Goal: Task Accomplishment & Management: Complete application form

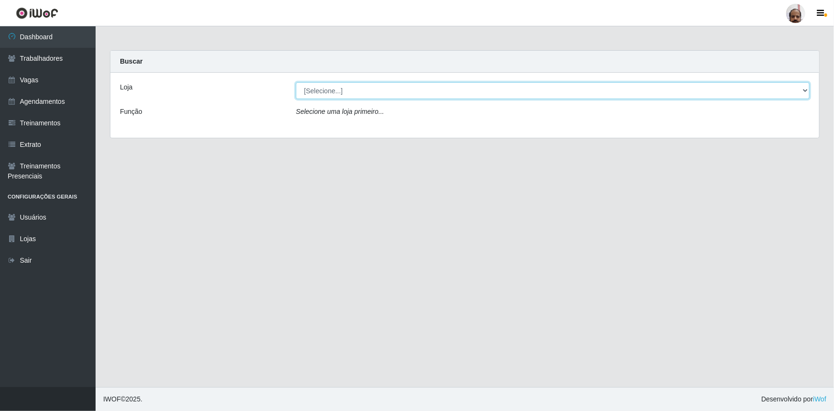
click at [303, 90] on select "[Selecione...] Mar Vermelho - Loja 05" at bounding box center [553, 90] width 514 height 17
select select "252"
click at [296, 82] on select "[Selecione...] Mar Vermelho - Loja 05" at bounding box center [553, 90] width 514 height 17
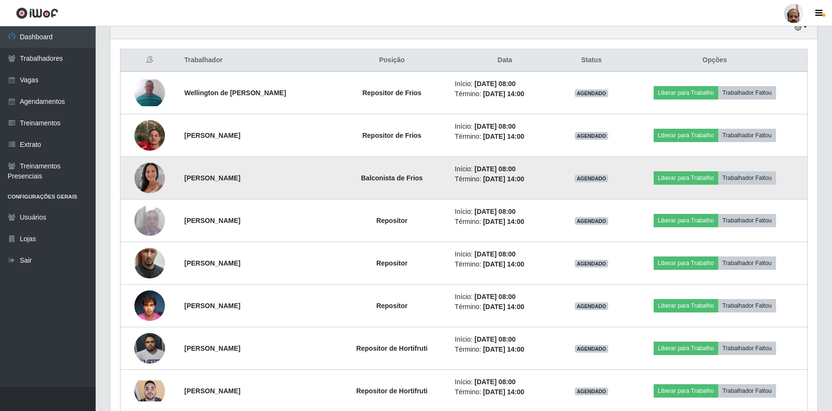
scroll to position [391, 0]
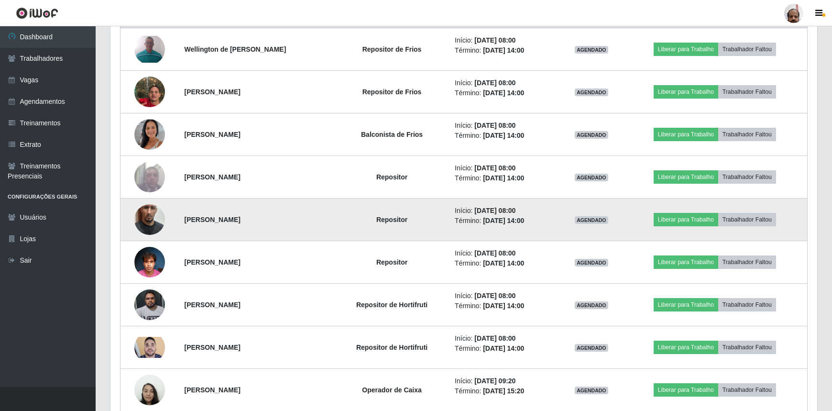
click at [144, 224] on img at bounding box center [149, 219] width 31 height 54
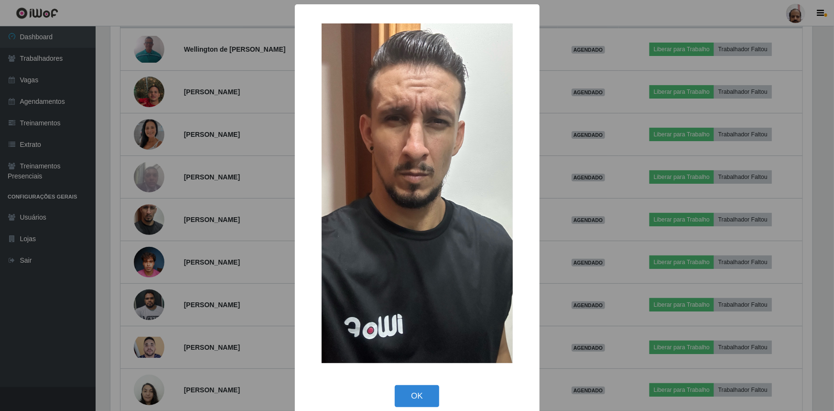
click at [144, 224] on div "× OK Cancel" at bounding box center [417, 205] width 834 height 411
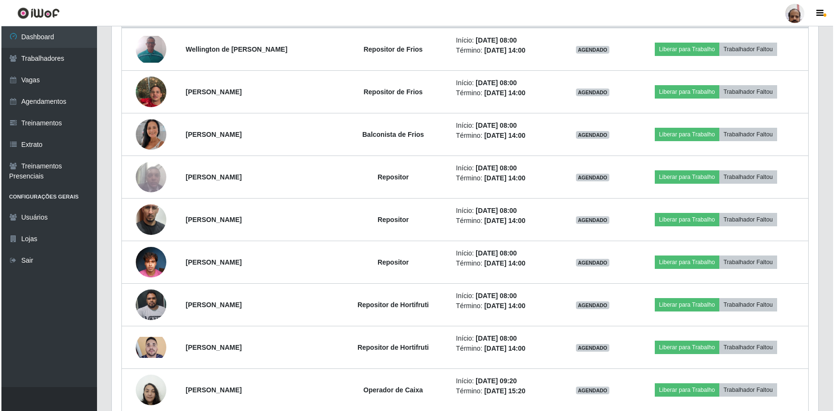
scroll to position [198, 706]
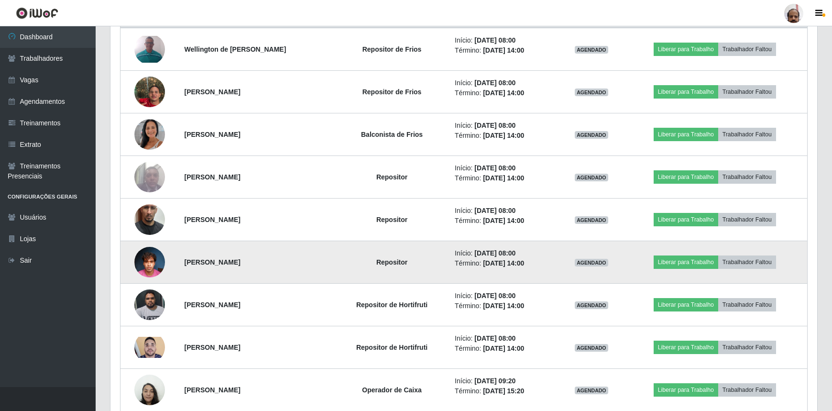
click at [148, 259] on img at bounding box center [149, 261] width 31 height 41
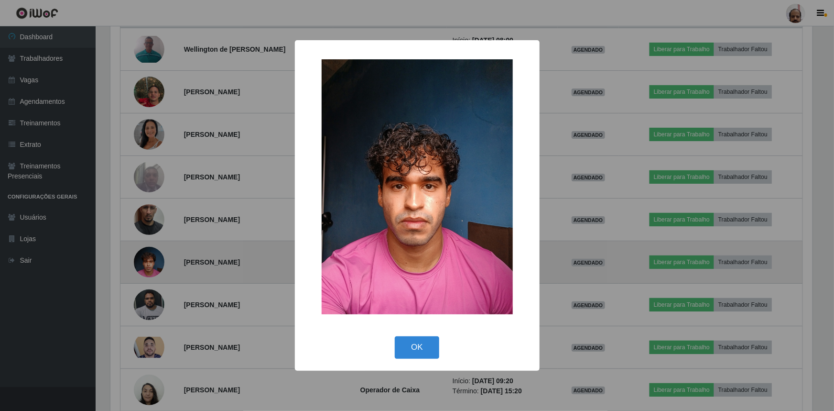
click at [148, 259] on div "× OK Cancel" at bounding box center [417, 205] width 834 height 411
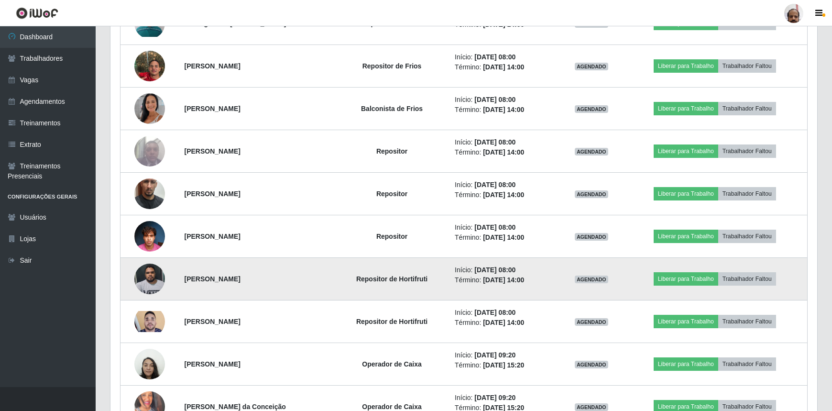
scroll to position [391, 0]
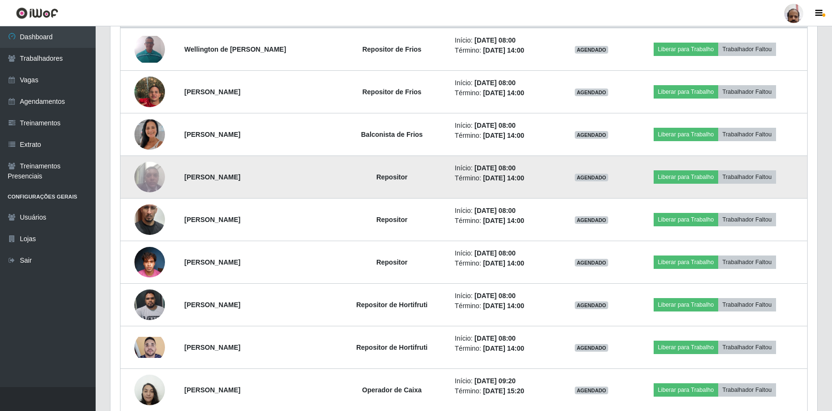
click at [145, 180] on img at bounding box center [149, 176] width 31 height 41
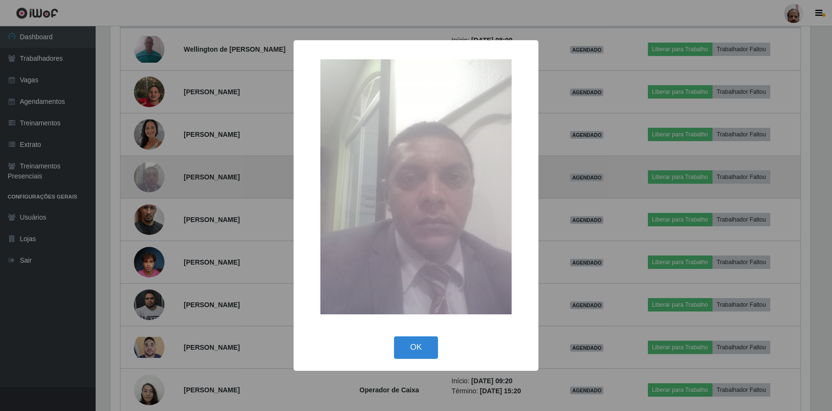
scroll to position [198, 702]
click at [145, 180] on div "× OK Cancel" at bounding box center [417, 205] width 834 height 411
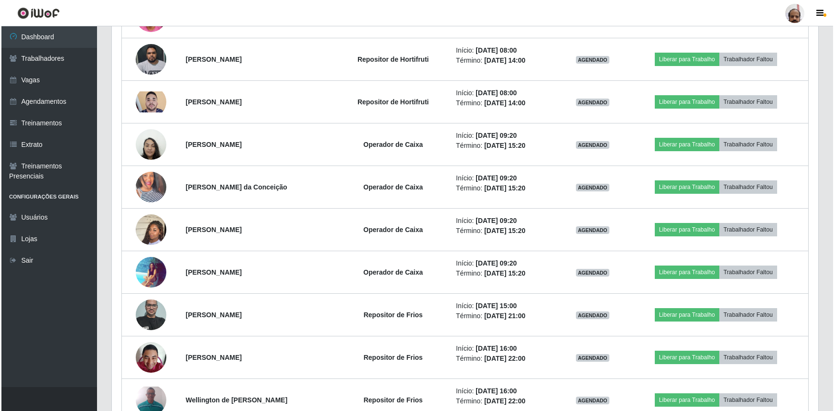
scroll to position [651, 0]
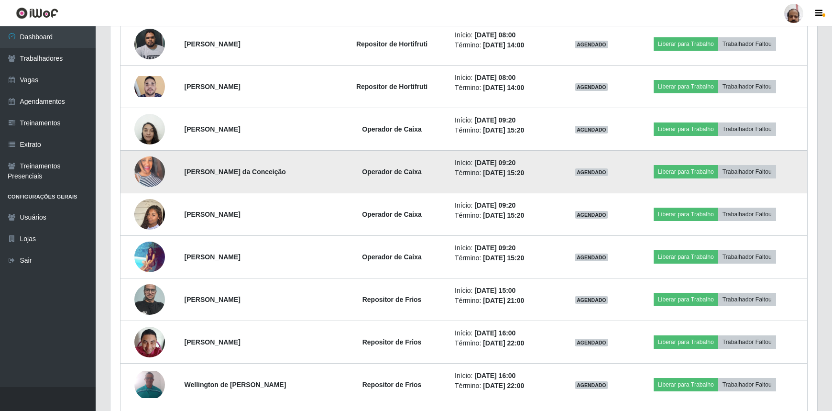
click at [143, 175] on img at bounding box center [149, 171] width 31 height 54
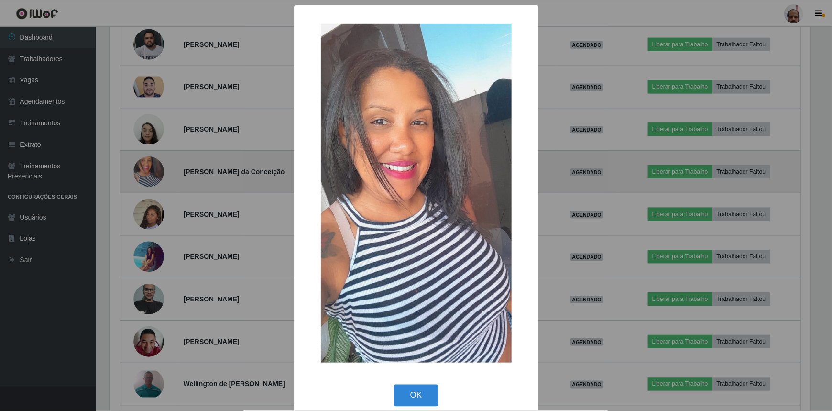
scroll to position [198, 702]
click at [143, 175] on div "× OK Cancel" at bounding box center [417, 205] width 834 height 411
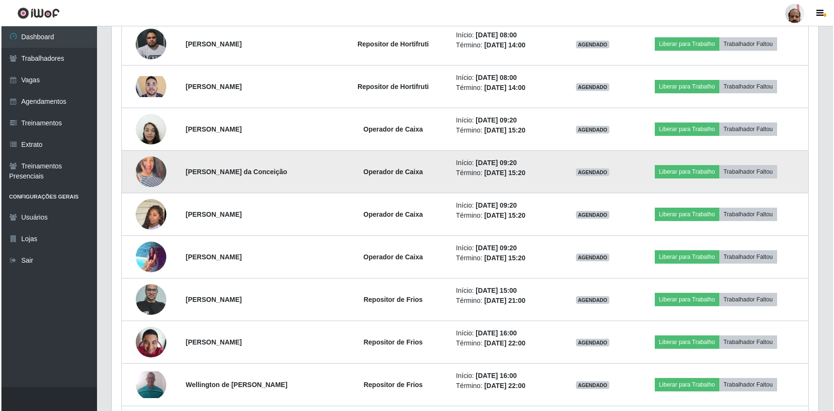
scroll to position [198, 706]
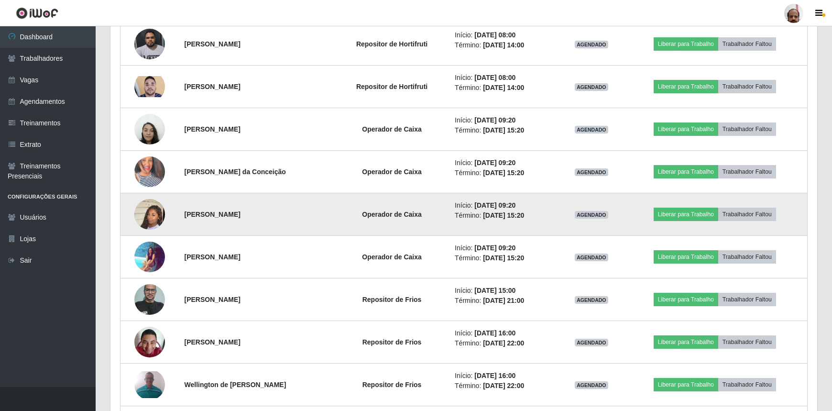
click at [146, 215] on img at bounding box center [149, 214] width 31 height 54
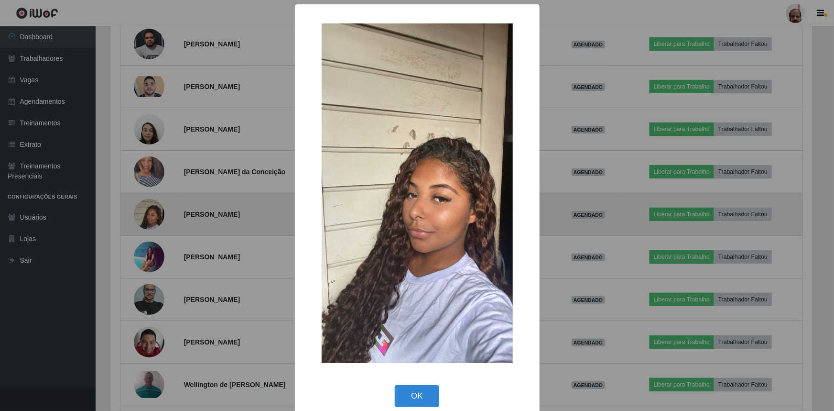
click at [146, 215] on div "× OK Cancel" at bounding box center [417, 205] width 834 height 411
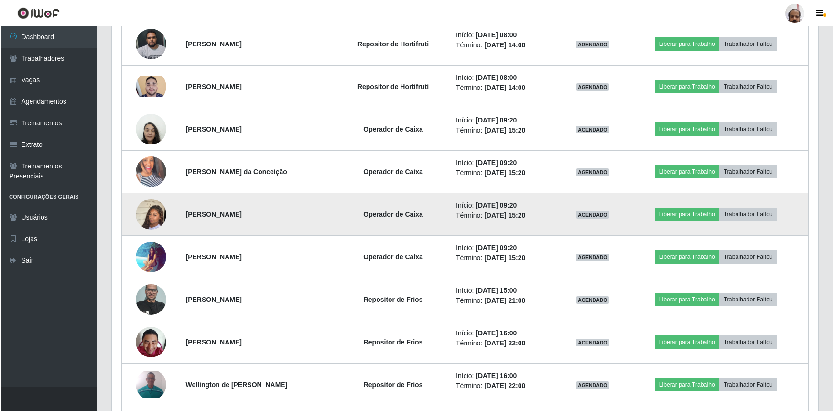
scroll to position [695, 0]
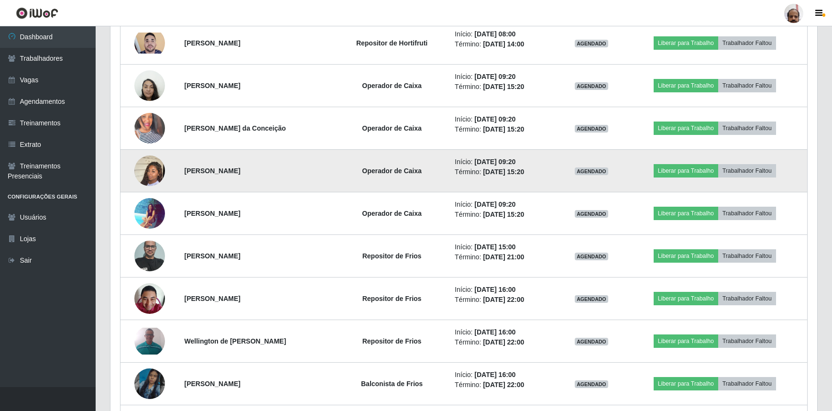
click at [146, 215] on img at bounding box center [149, 212] width 31 height 31
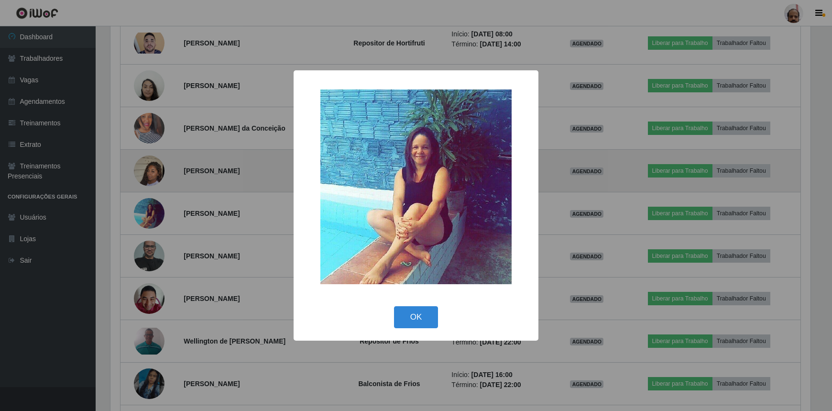
scroll to position [198, 702]
click at [146, 215] on div "× OK Cancel" at bounding box center [417, 205] width 834 height 411
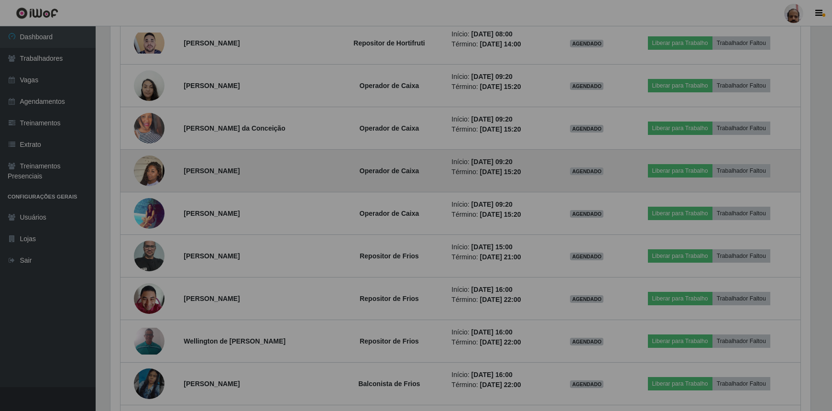
scroll to position [0, 0]
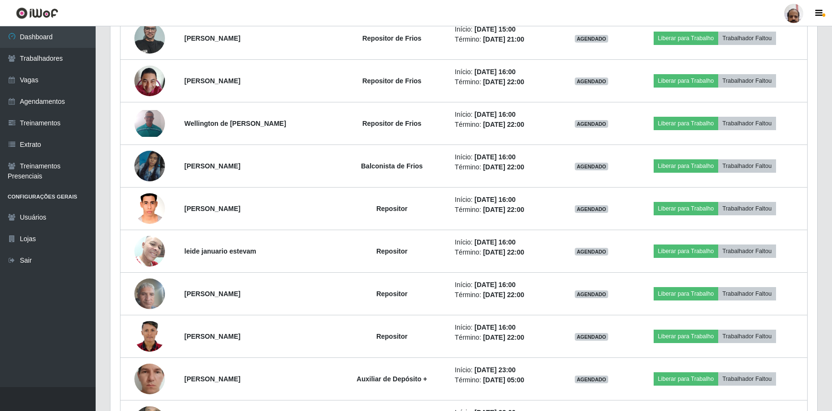
click at [146, 215] on img at bounding box center [149, 208] width 31 height 41
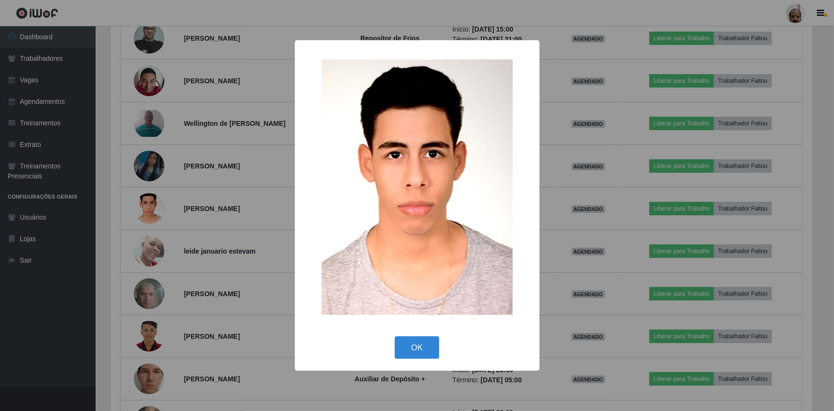
click at [146, 215] on div "× OK Cancel" at bounding box center [417, 205] width 834 height 411
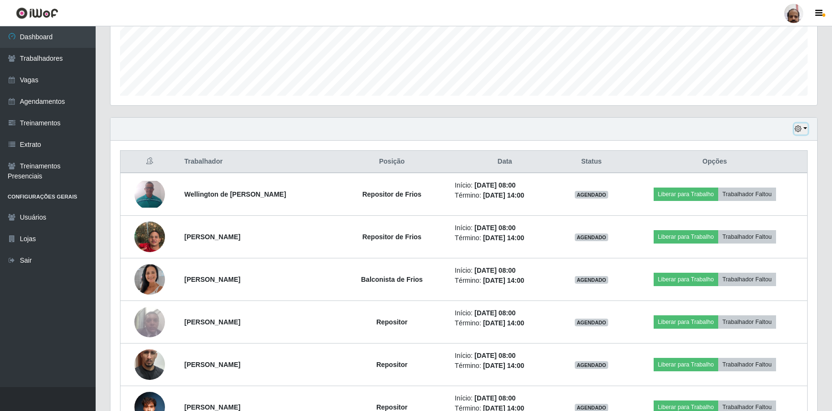
click at [804, 129] on button "button" at bounding box center [800, 128] width 13 height 11
click at [750, 187] on button "3 dias" at bounding box center [768, 186] width 76 height 20
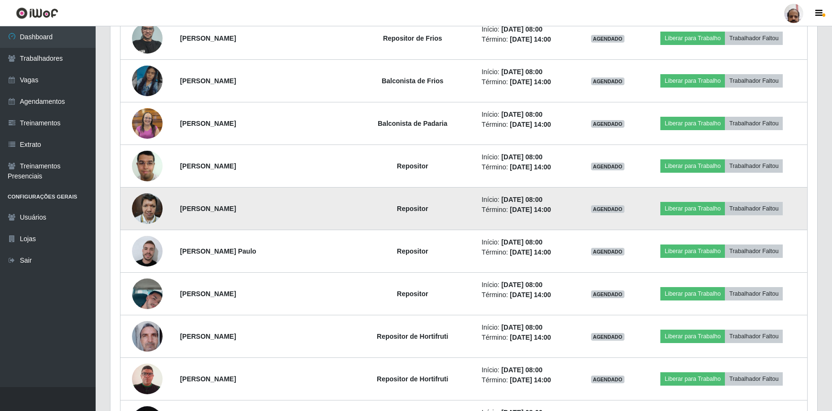
click at [149, 202] on img at bounding box center [147, 208] width 31 height 41
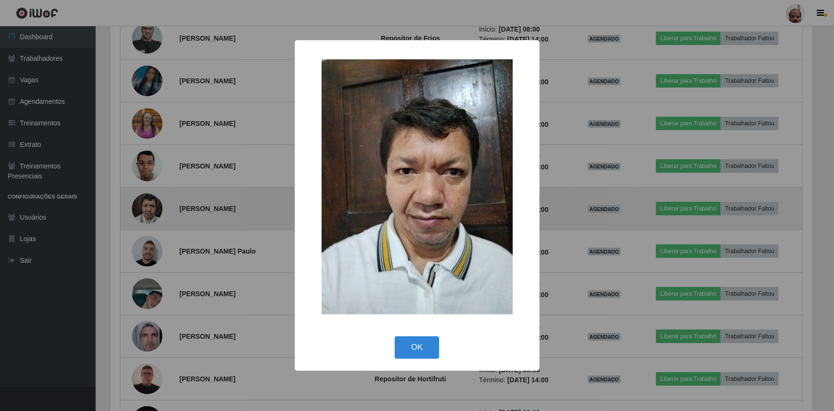
click at [149, 202] on div "× OK Cancel" at bounding box center [417, 205] width 834 height 411
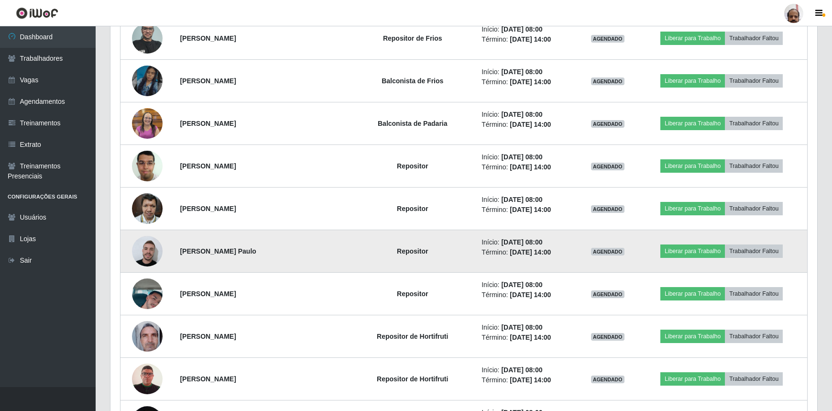
click at [151, 250] on img at bounding box center [147, 251] width 31 height 34
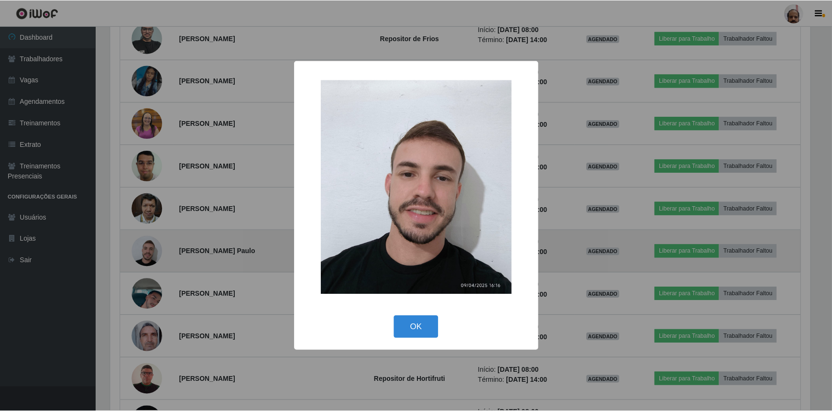
scroll to position [198, 702]
click at [151, 250] on div "× OK Cancel" at bounding box center [417, 205] width 834 height 411
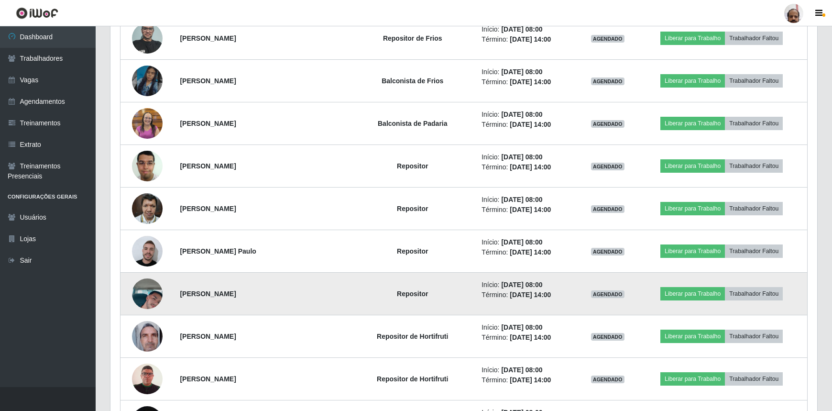
click at [148, 289] on img at bounding box center [147, 293] width 31 height 54
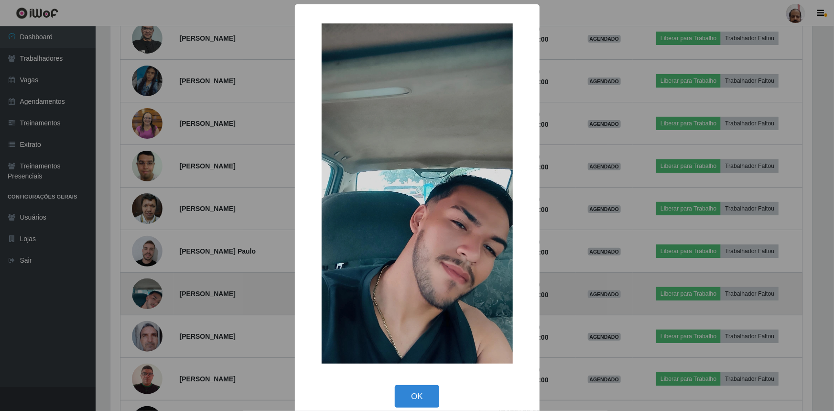
scroll to position [477720, 477216]
click at [148, 289] on div "× OK Cancel" at bounding box center [417, 205] width 834 height 411
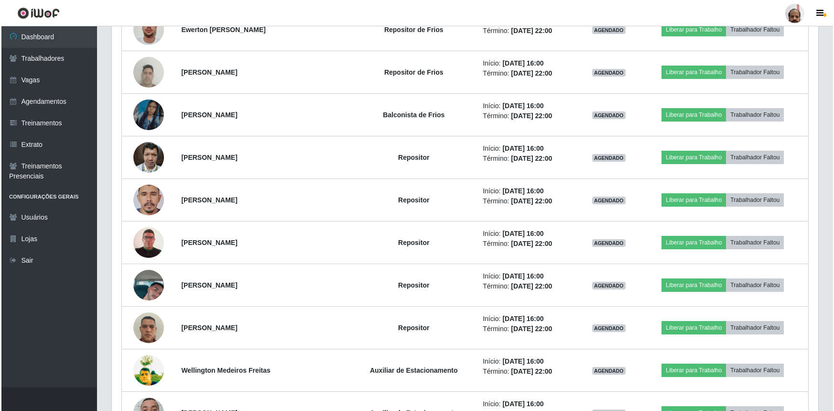
scroll to position [2723, 0]
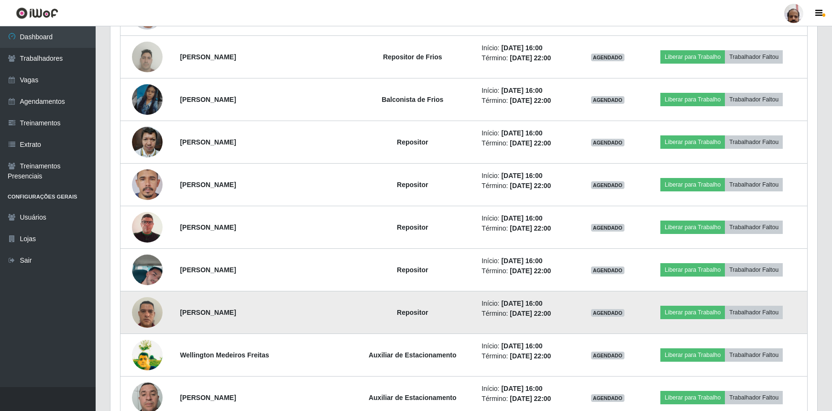
click at [144, 309] on img at bounding box center [147, 312] width 31 height 41
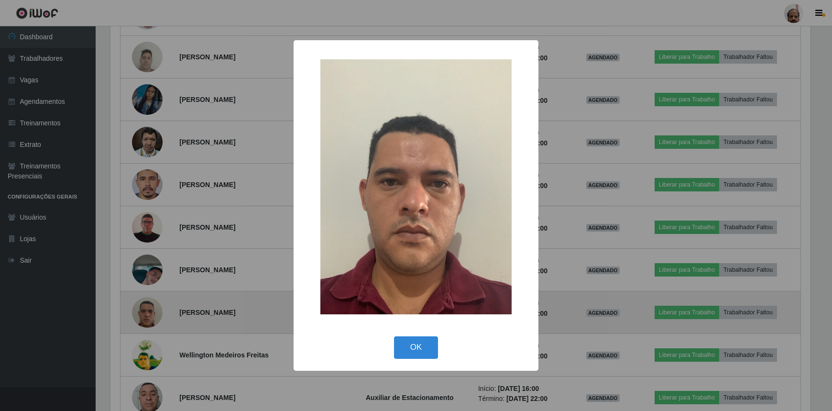
scroll to position [198, 702]
click at [144, 309] on div "× OK Cancel" at bounding box center [417, 205] width 834 height 411
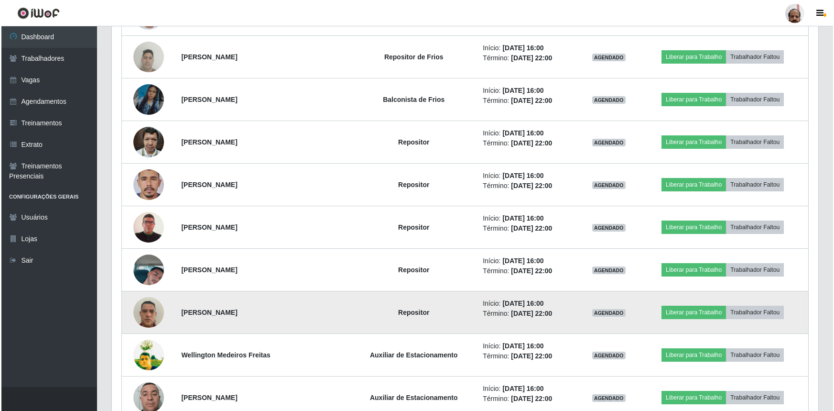
scroll to position [198, 706]
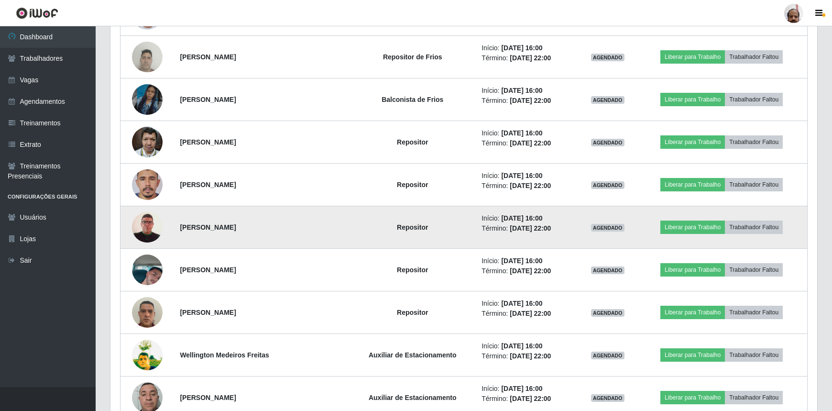
click at [140, 230] on img at bounding box center [147, 227] width 31 height 44
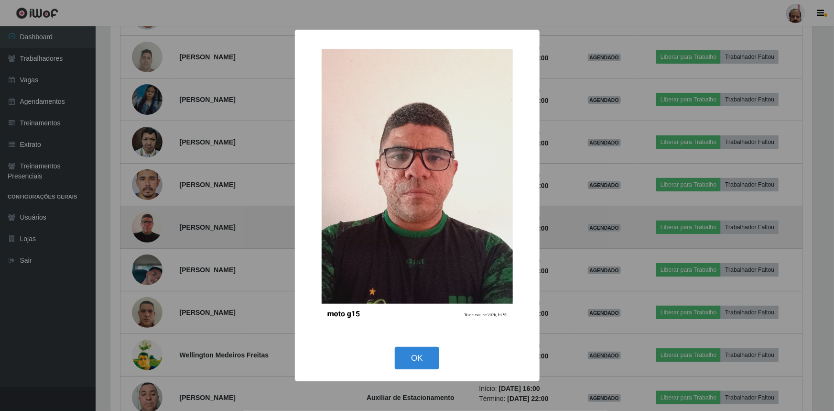
click at [140, 230] on div "× OK Cancel" at bounding box center [417, 205] width 834 height 411
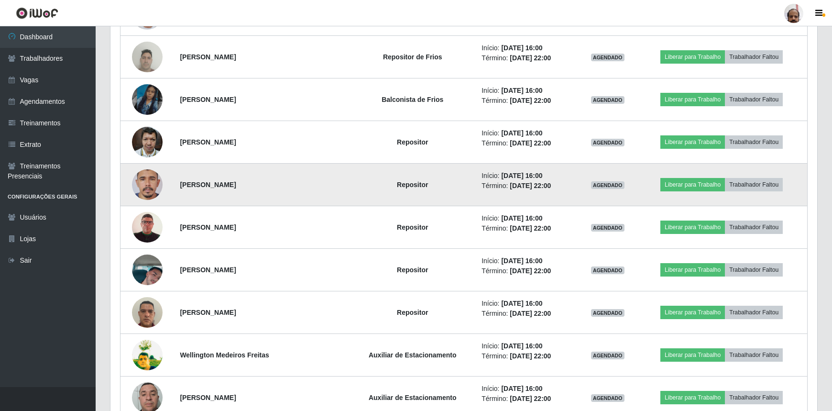
click at [140, 187] on img at bounding box center [147, 185] width 31 height 66
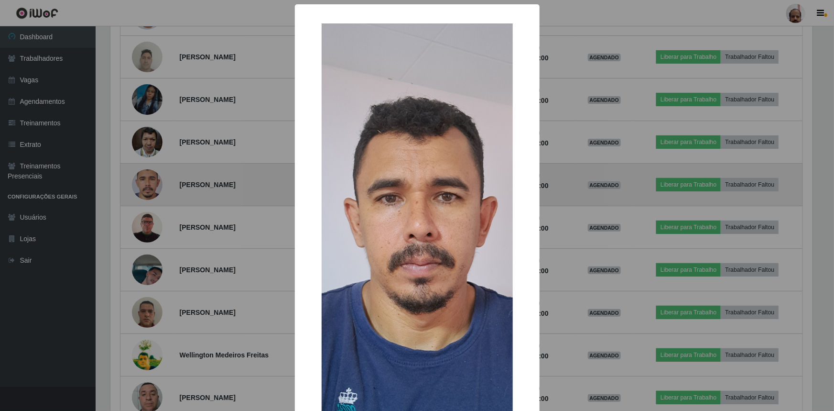
click at [140, 187] on div "× OK Cancel" at bounding box center [417, 205] width 834 height 411
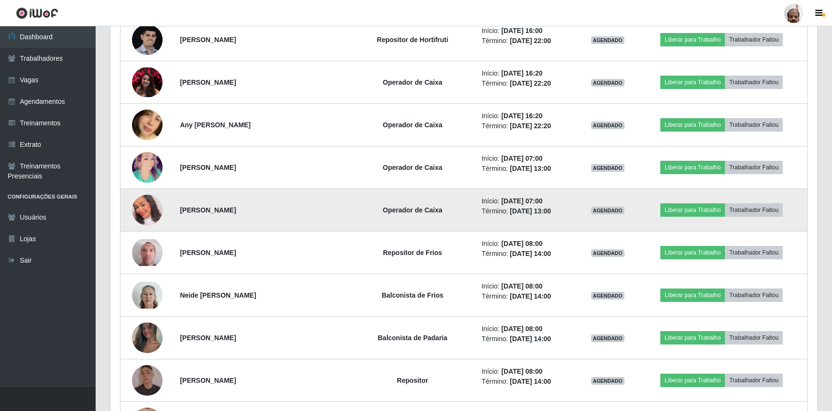
click at [153, 208] on img at bounding box center [147, 209] width 31 height 35
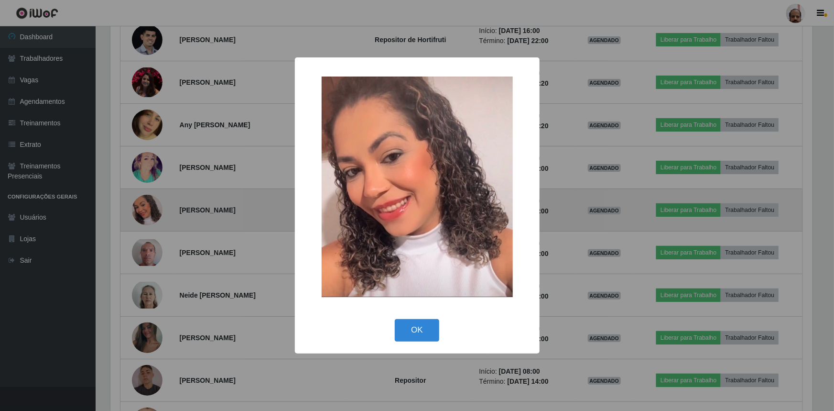
click at [153, 208] on div "× OK Cancel" at bounding box center [417, 205] width 834 height 411
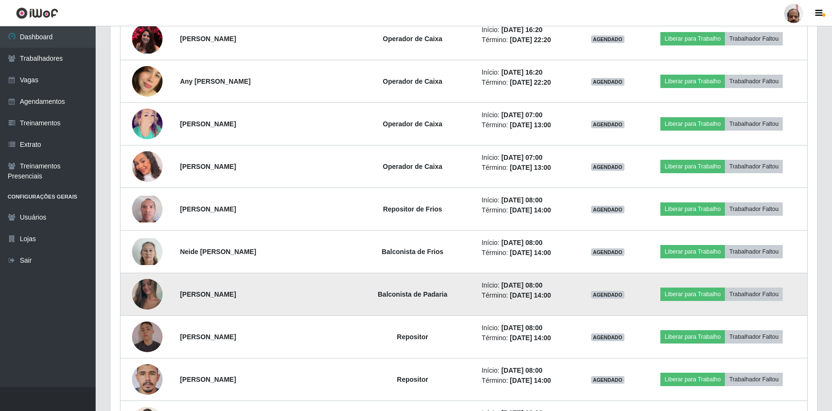
click at [148, 282] on img at bounding box center [147, 294] width 31 height 68
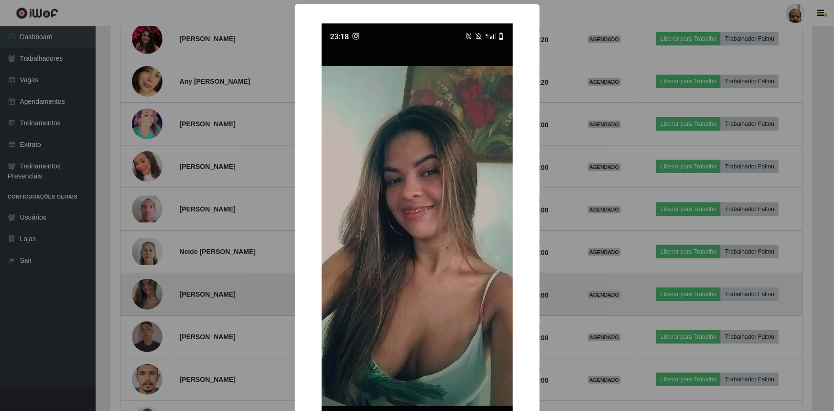
click at [148, 282] on div "× OK Cancel" at bounding box center [417, 205] width 834 height 411
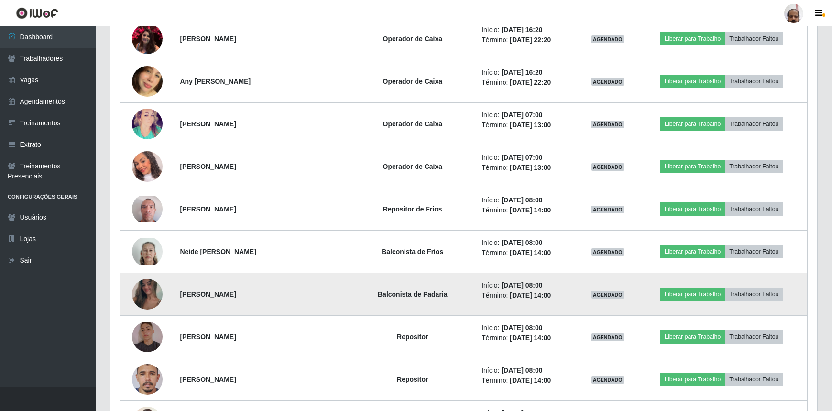
click at [148, 282] on img at bounding box center [147, 294] width 31 height 68
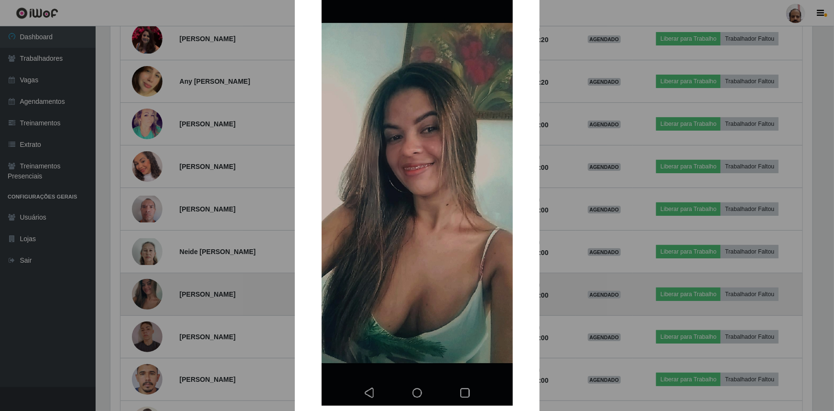
click at [148, 282] on div "× OK Cancel" at bounding box center [417, 205] width 834 height 411
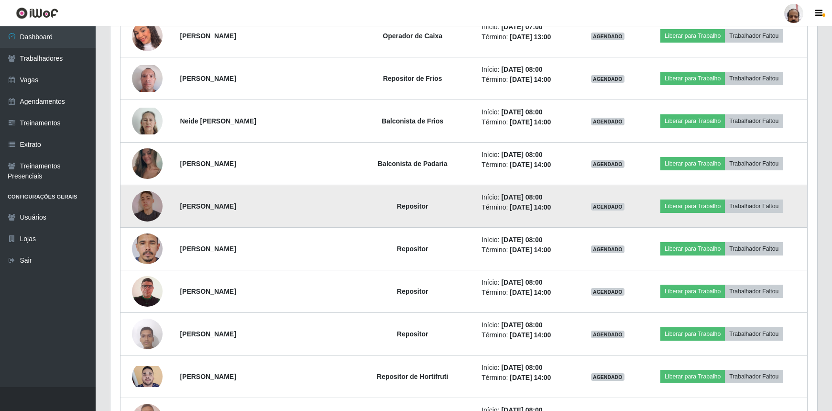
click at [153, 204] on img at bounding box center [147, 205] width 31 height 41
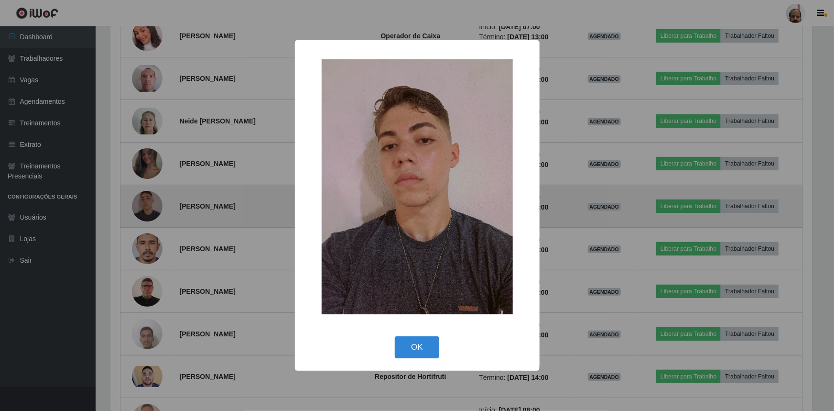
click at [153, 204] on div "× OK Cancel" at bounding box center [417, 205] width 834 height 411
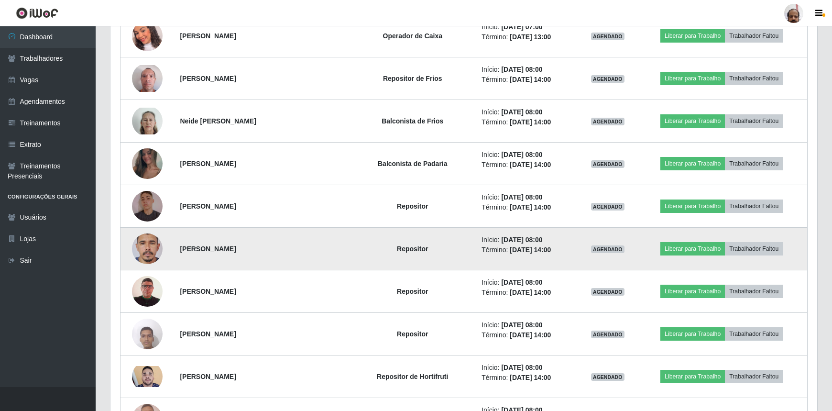
click at [147, 241] on img at bounding box center [147, 249] width 31 height 66
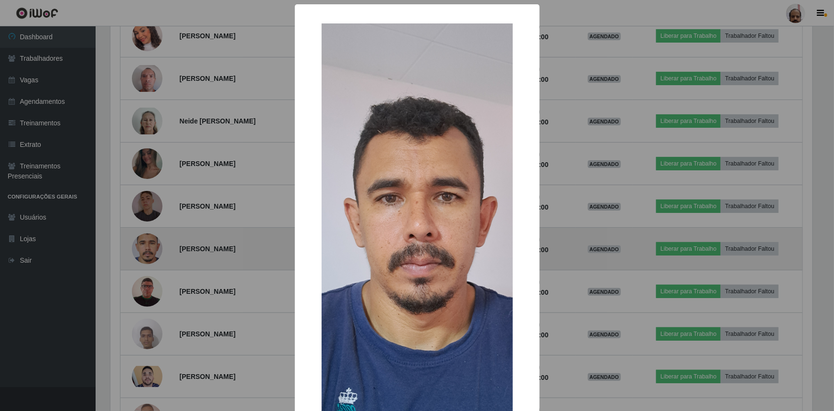
click at [147, 241] on div "× OK Cancel" at bounding box center [417, 205] width 834 height 411
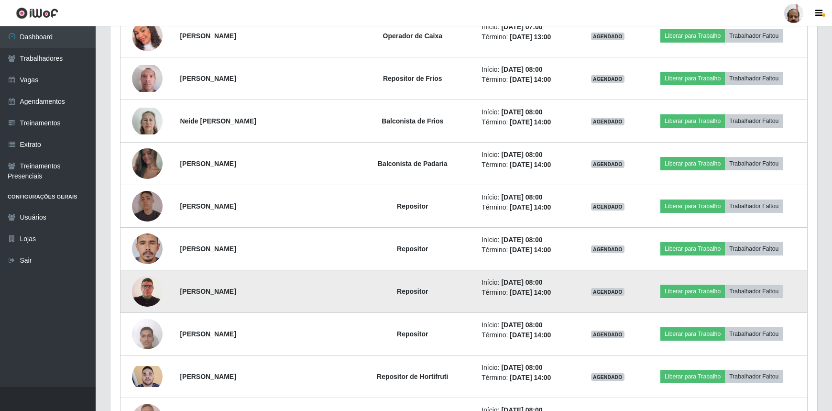
click at [144, 282] on img at bounding box center [147, 291] width 31 height 44
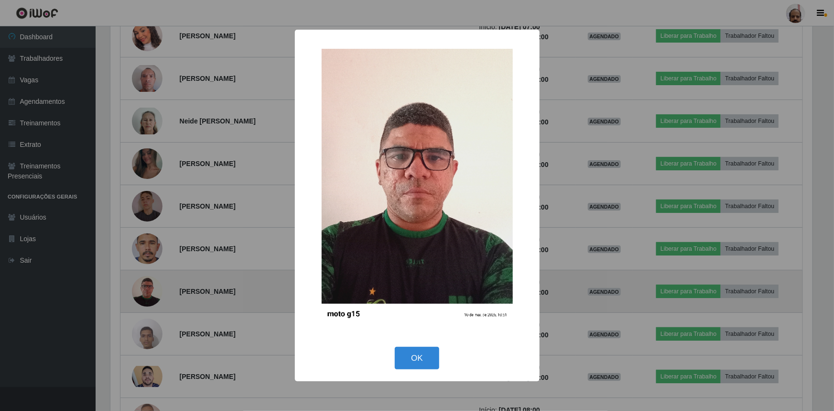
click at [144, 282] on div "× OK Cancel" at bounding box center [417, 205] width 834 height 411
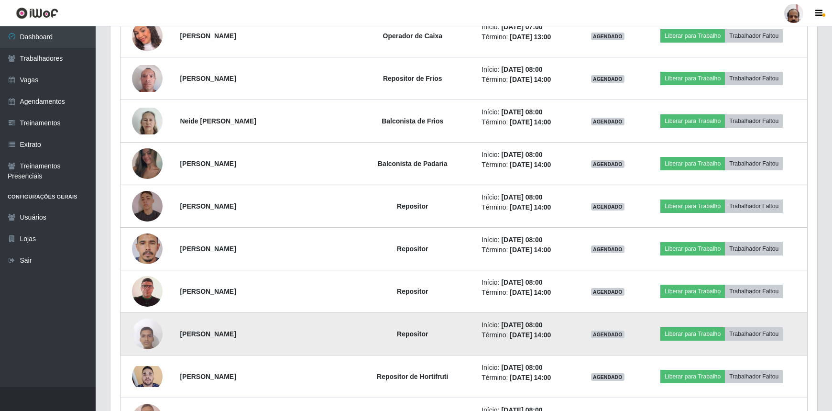
click at [141, 330] on img at bounding box center [147, 333] width 31 height 41
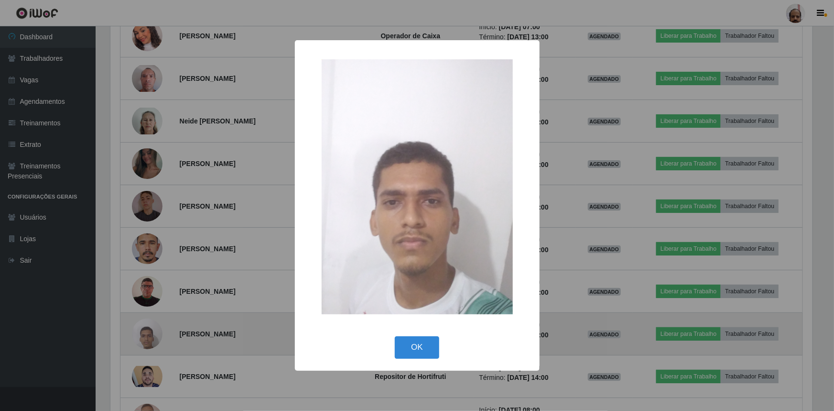
click at [141, 330] on div "× OK Cancel" at bounding box center [417, 205] width 834 height 411
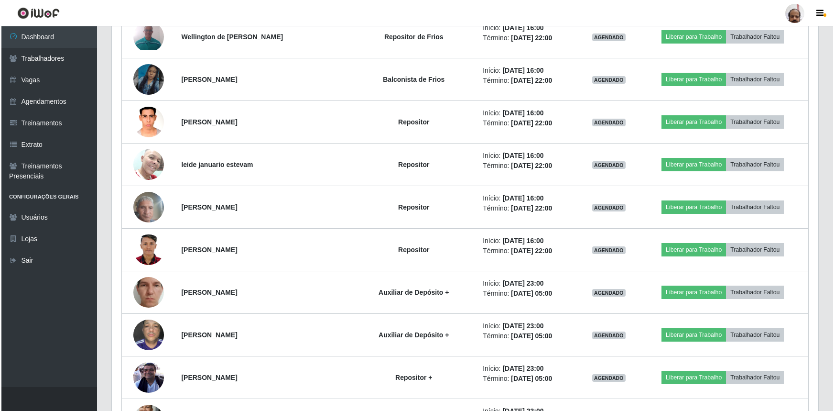
scroll to position [999, 0]
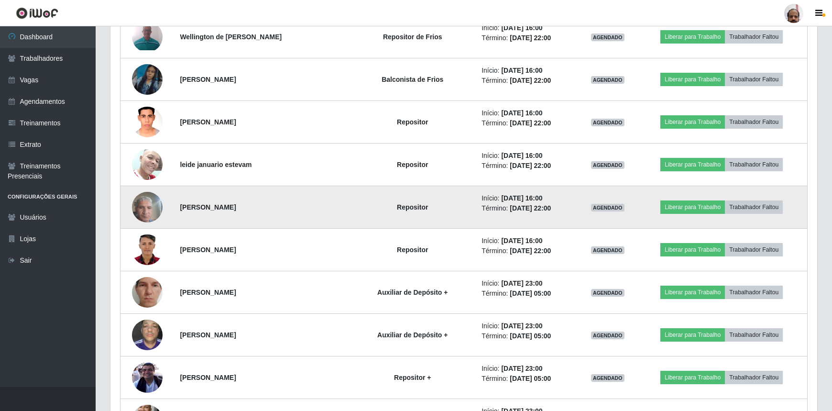
click at [148, 213] on img at bounding box center [147, 206] width 31 height 41
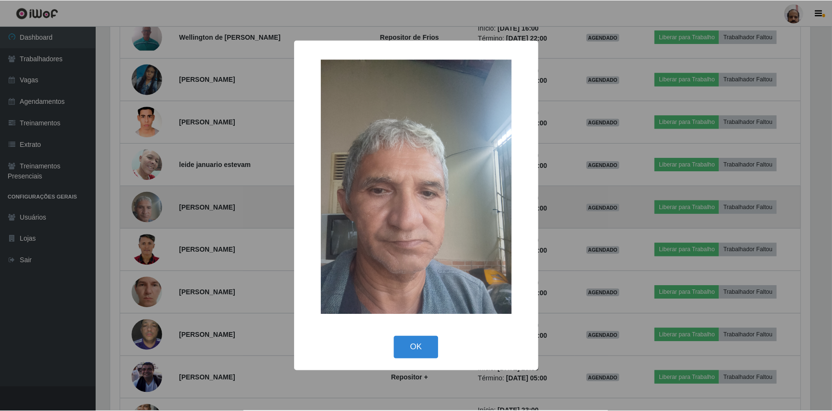
scroll to position [198, 702]
click at [148, 213] on div "× OK Cancel" at bounding box center [417, 205] width 834 height 411
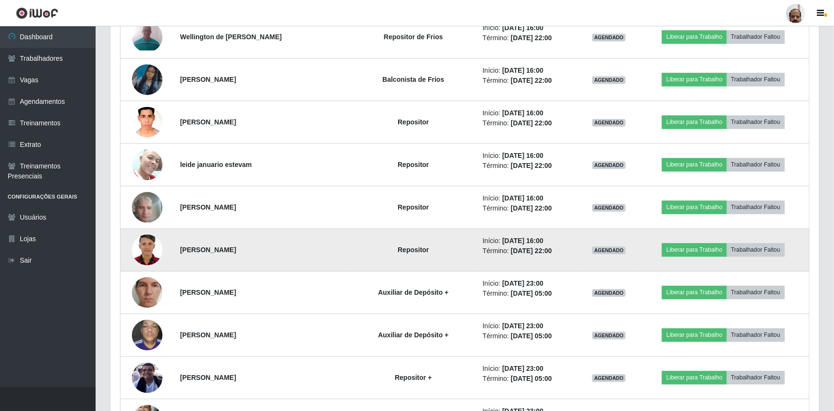
scroll to position [198, 706]
click at [151, 248] on img at bounding box center [147, 249] width 31 height 43
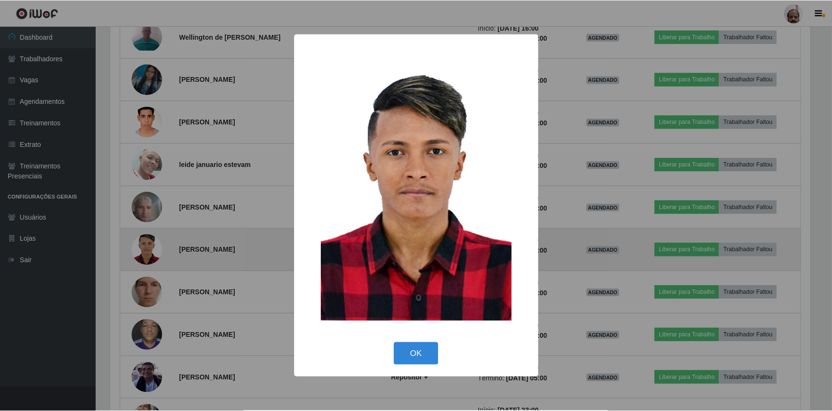
scroll to position [198, 702]
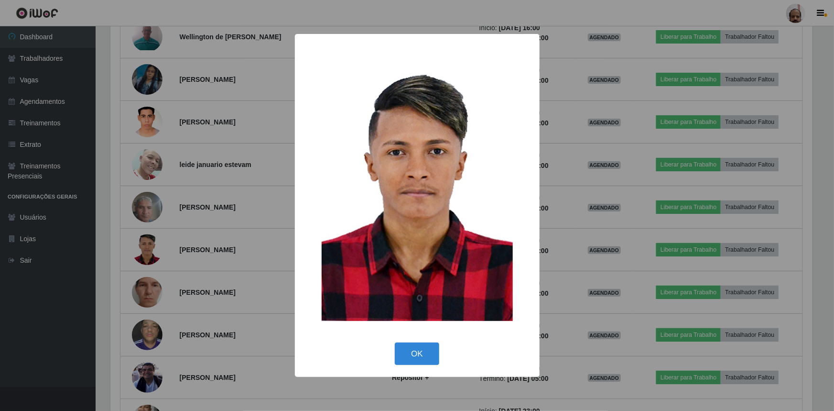
click at [148, 125] on div "× OK Cancel" at bounding box center [417, 205] width 834 height 411
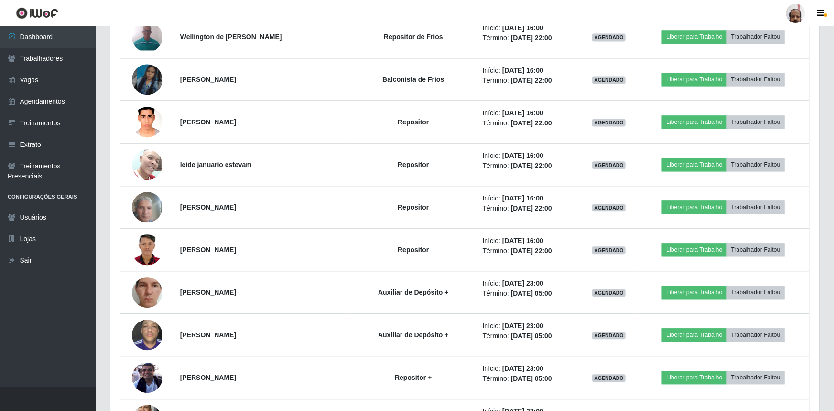
scroll to position [198, 706]
click at [148, 125] on img at bounding box center [147, 121] width 31 height 41
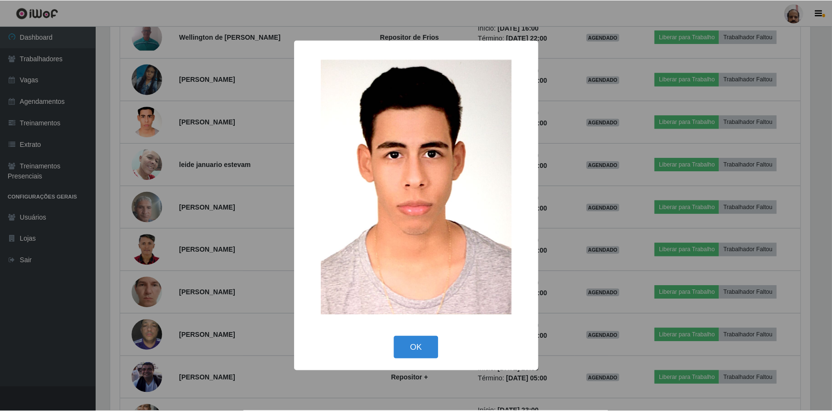
scroll to position [198, 702]
click at [186, 128] on div "× OK Cancel" at bounding box center [417, 205] width 834 height 411
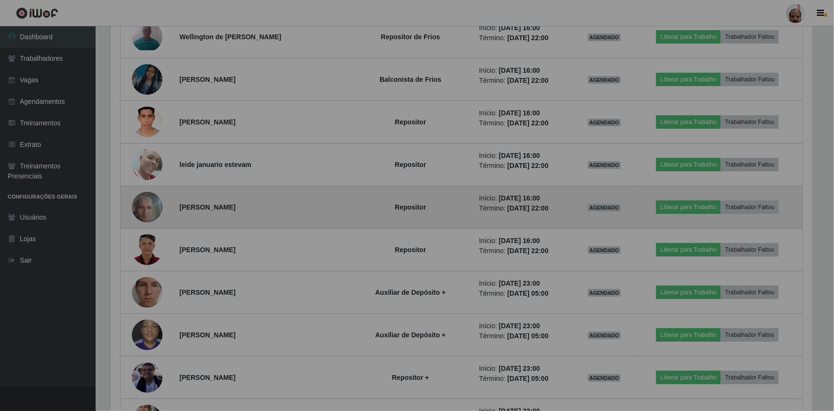
scroll to position [198, 706]
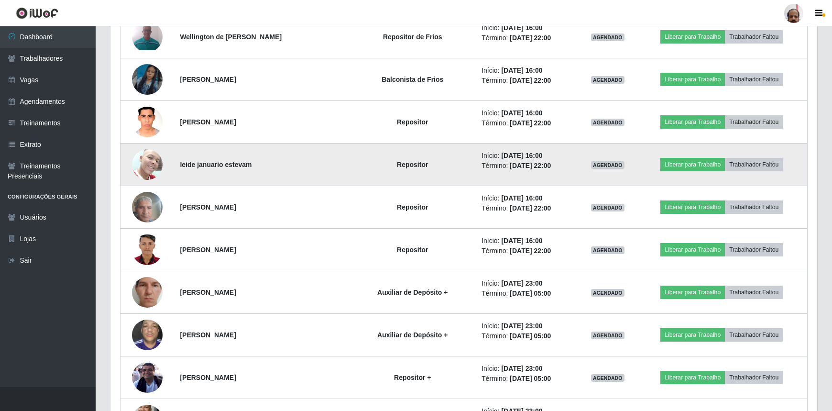
click at [141, 168] on img at bounding box center [147, 164] width 31 height 41
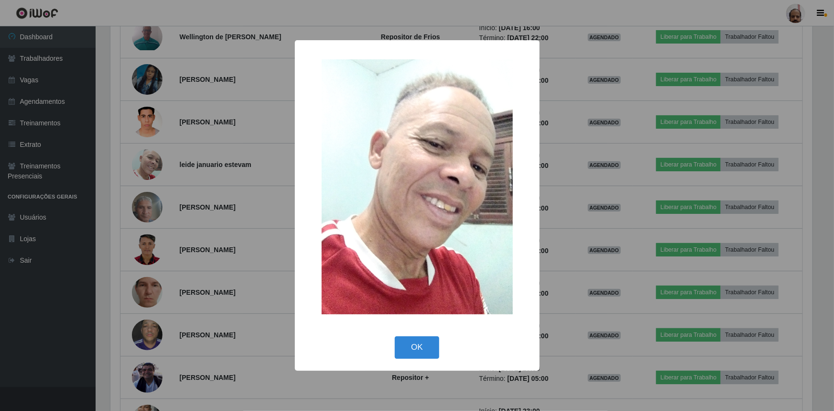
click at [134, 123] on div "× OK Cancel" at bounding box center [417, 205] width 834 height 411
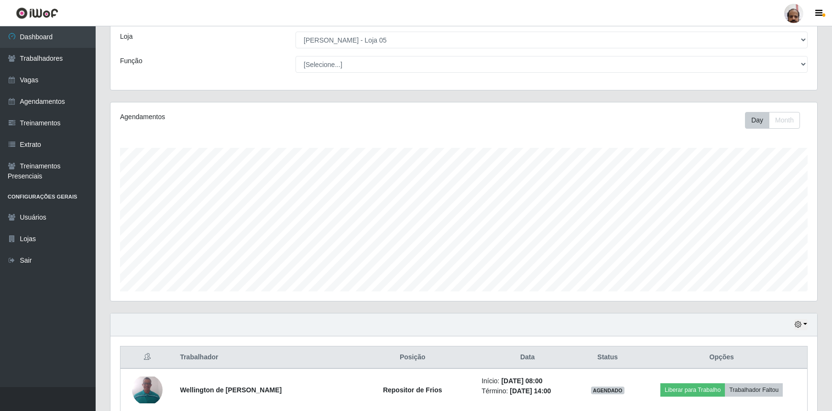
scroll to position [43, 0]
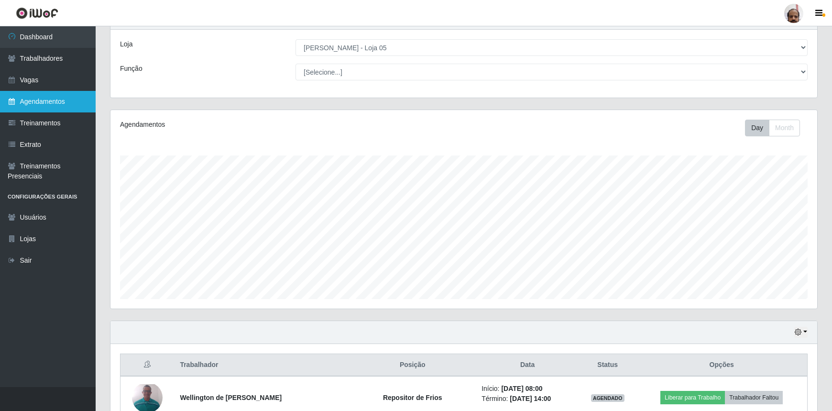
click at [46, 107] on link "Agendamentos" at bounding box center [48, 102] width 96 height 22
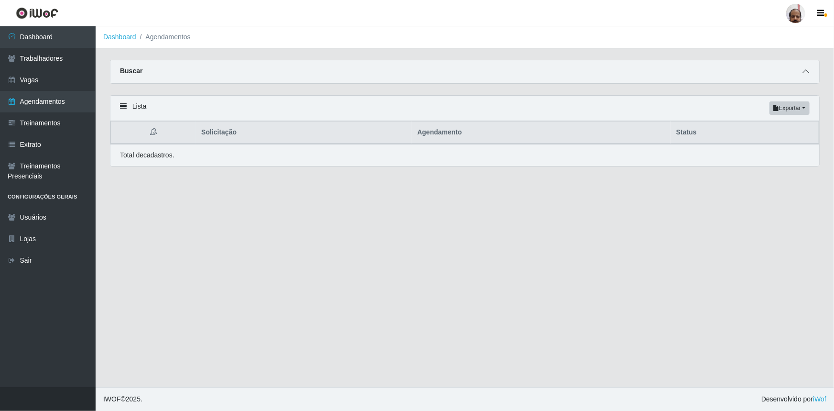
click at [806, 76] on span at bounding box center [805, 71] width 11 height 11
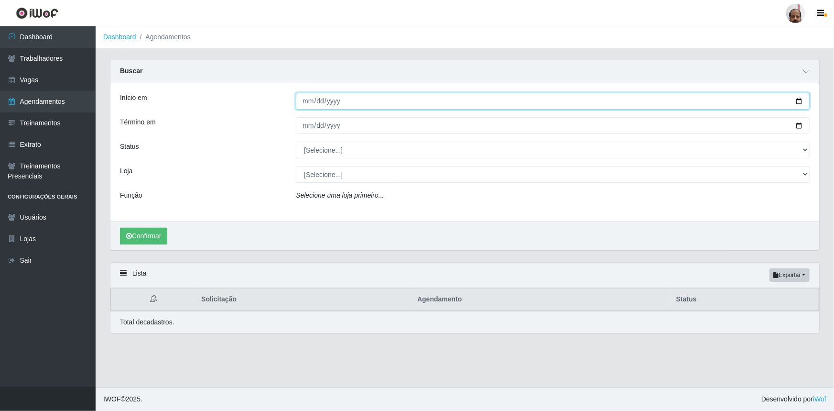
click at [800, 100] on input "Início em" at bounding box center [553, 101] width 514 height 17
type input "[DATE]"
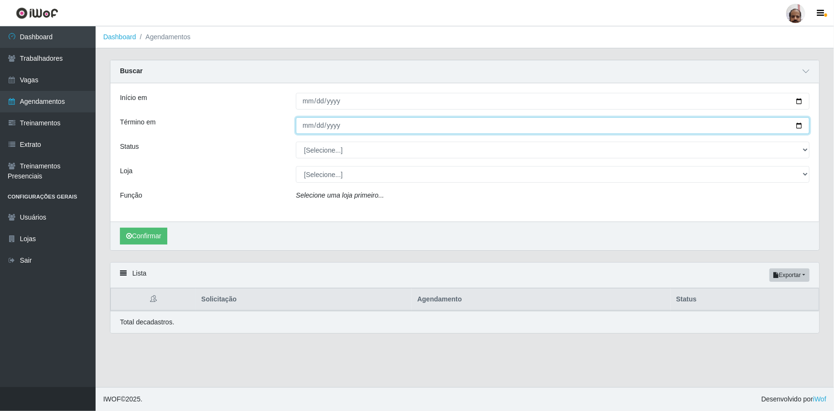
click at [798, 123] on input "Término em" at bounding box center [553, 125] width 514 height 17
type input "[DATE]"
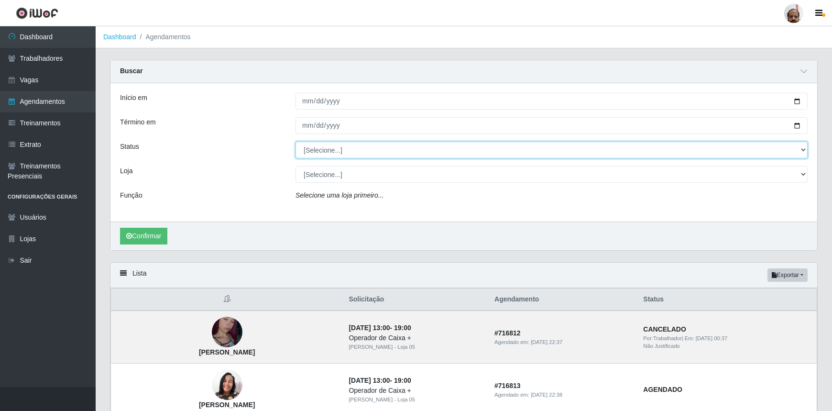
click at [803, 149] on select "[Selecione...] AGENDADO AGUARDANDO LIBERAR EM ANDAMENTO EM REVISÃO FINALIZADO C…" at bounding box center [551, 149] width 512 height 17
select select "AGENDADO"
click at [295, 141] on select "[Selecione...] AGENDADO AGUARDANDO LIBERAR EM ANDAMENTO EM REVISÃO FINALIZADO C…" at bounding box center [551, 149] width 512 height 17
click at [800, 173] on select "[Selecione...] Mar Vermelho - Loja 05" at bounding box center [551, 174] width 512 height 17
select select "252"
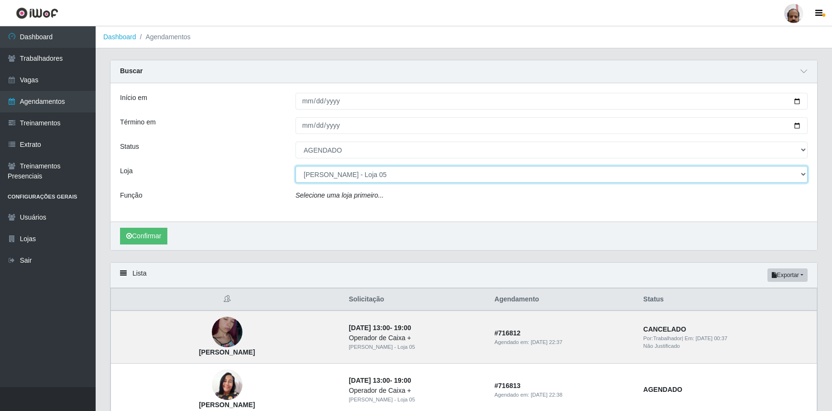
click at [295, 166] on select "[Selecione...] Mar Vermelho - Loja 05" at bounding box center [551, 174] width 512 height 17
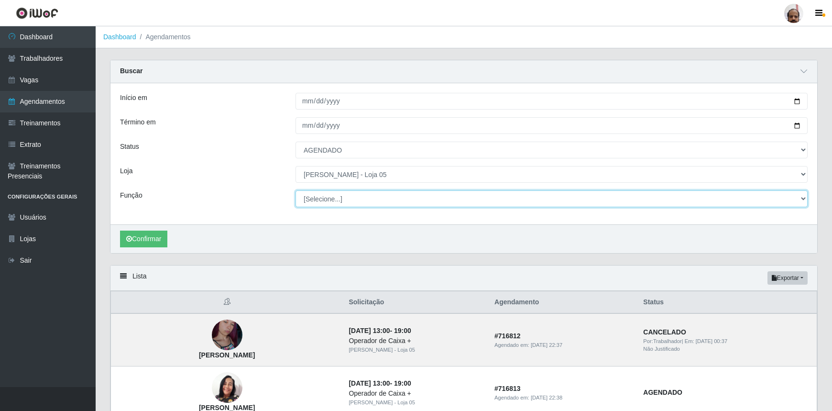
click at [802, 198] on select "[Selecione...] ASG ASG + ASG ++ Auxiliar de Depósito Auxiliar de Depósito + Aux…" at bounding box center [551, 198] width 512 height 17
click at [295, 190] on select "[Selecione...] ASG ASG + ASG ++ Auxiliar de Depósito Auxiliar de Depósito + Aux…" at bounding box center [551, 198] width 512 height 17
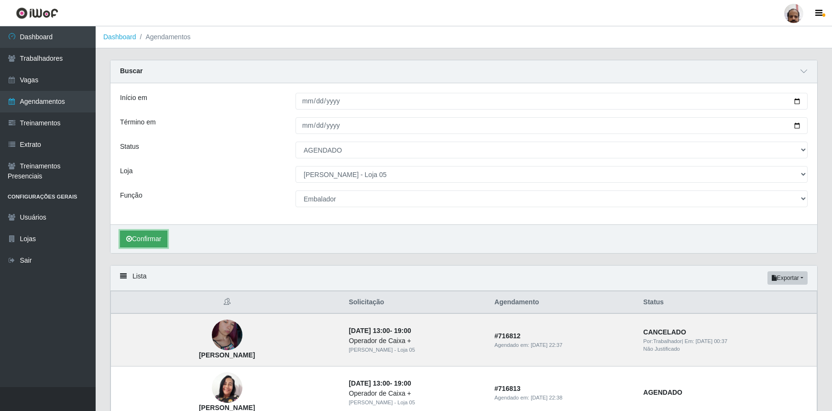
click at [152, 239] on button "Confirmar" at bounding box center [143, 238] width 47 height 17
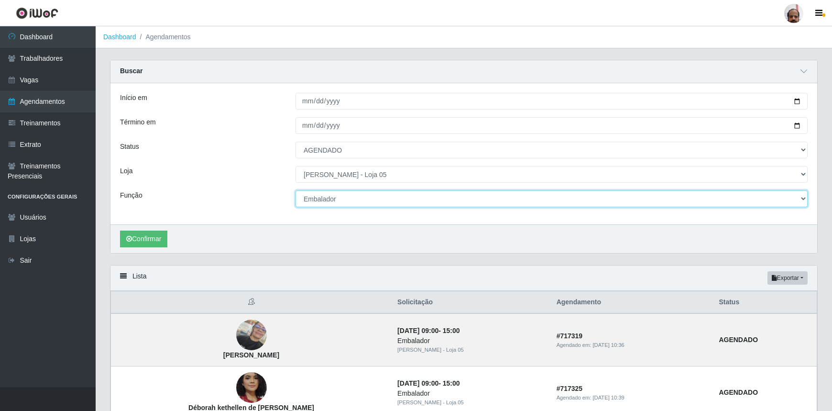
click at [801, 199] on select "[Selecione...] ASG ASG + ASG ++ Auxiliar de Depósito Auxiliar de Depósito + Aux…" at bounding box center [551, 198] width 512 height 17
select select "4"
click at [295, 190] on select "[Selecione...] ASG ASG + ASG ++ Auxiliar de Depósito Auxiliar de Depósito + Aux…" at bounding box center [551, 198] width 512 height 17
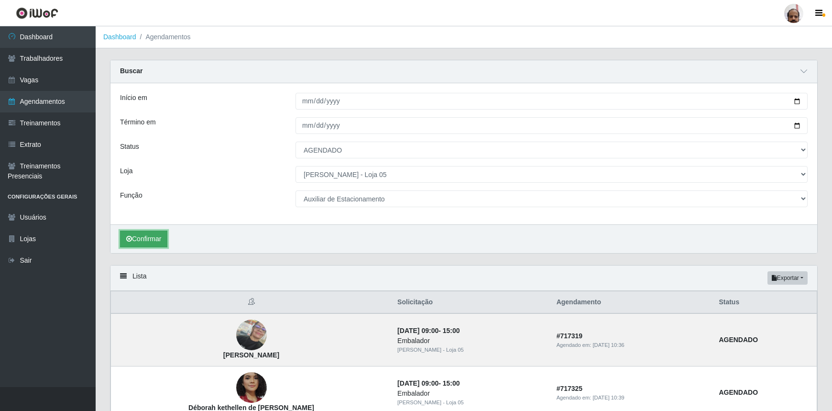
click at [144, 238] on button "Confirmar" at bounding box center [143, 238] width 47 height 17
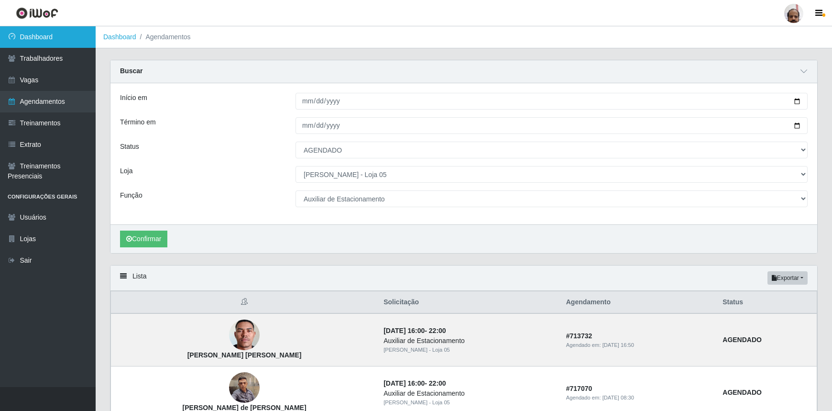
click at [52, 42] on link "Dashboard" at bounding box center [48, 37] width 96 height 22
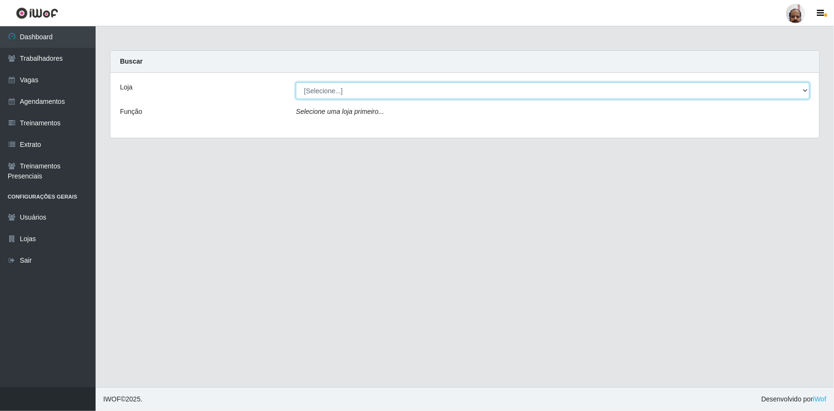
click at [805, 90] on select "[Selecione...] Mar Vermelho - Loja 05" at bounding box center [553, 90] width 514 height 17
select select "252"
click at [296, 82] on select "[Selecione...] Mar Vermelho - Loja 05" at bounding box center [553, 90] width 514 height 17
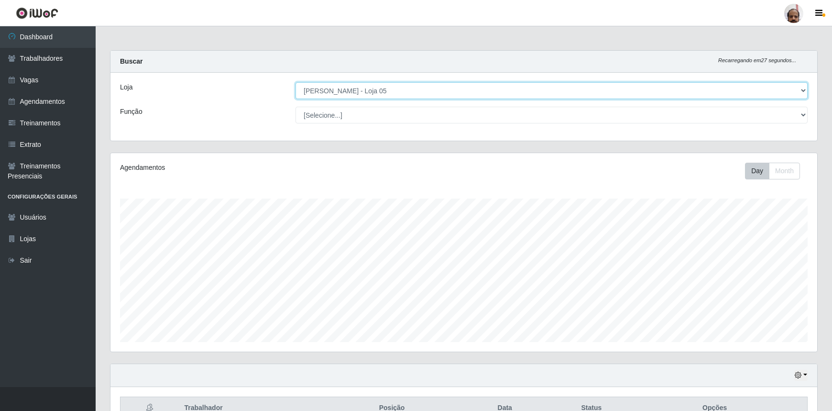
scroll to position [198, 706]
